Goal: Task Accomplishment & Management: Use online tool/utility

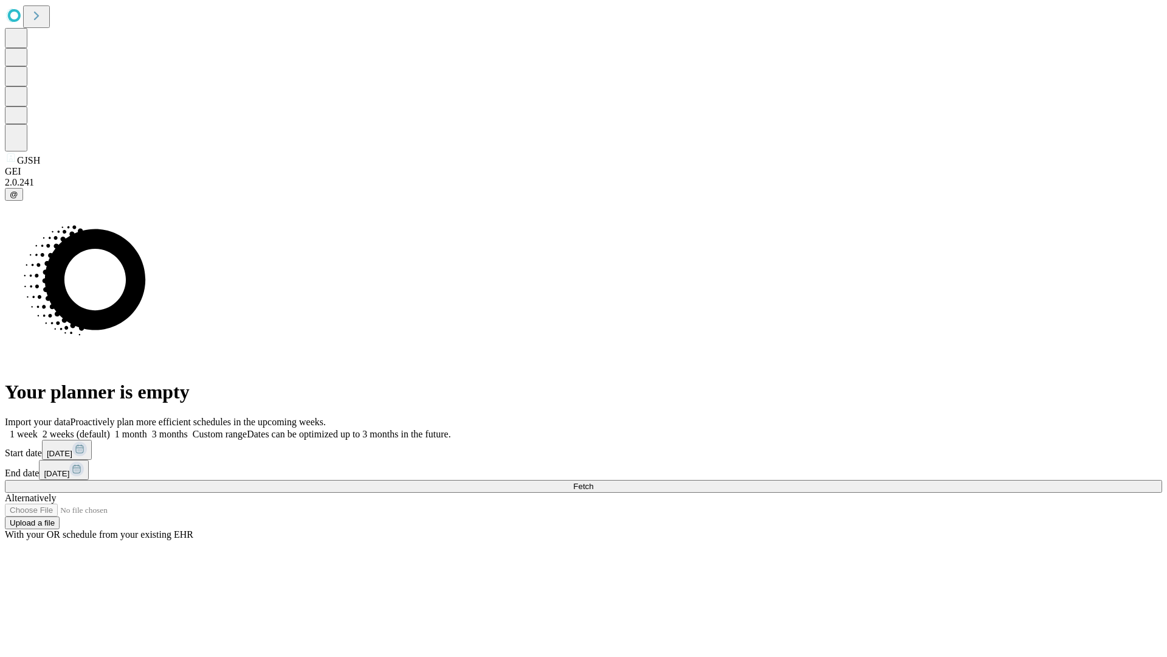
click at [593, 482] on span "Fetch" at bounding box center [583, 486] width 20 height 9
